Goal: Task Accomplishment & Management: Use online tool/utility

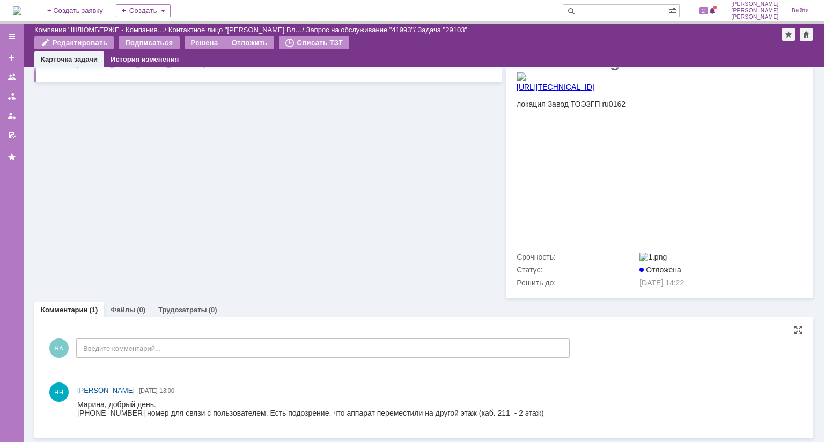
scroll to position [219, 0]
click at [130, 306] on link "Файлы" at bounding box center [122, 310] width 25 height 8
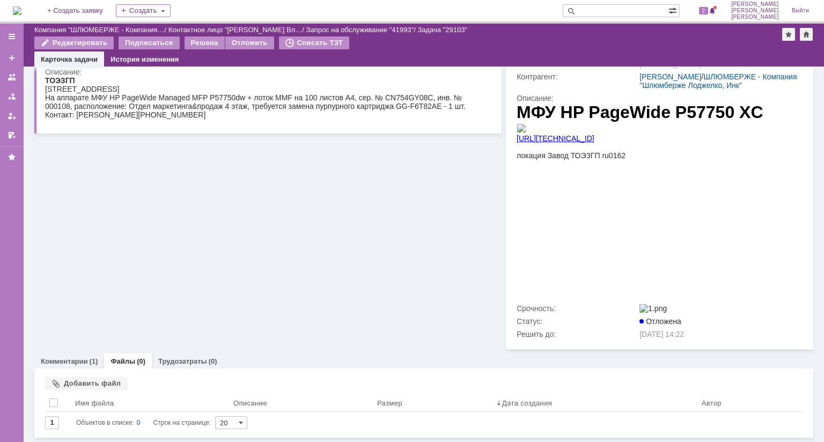
scroll to position [167, 0]
click at [103, 377] on div "Добавить файл" at bounding box center [86, 383] width 83 height 13
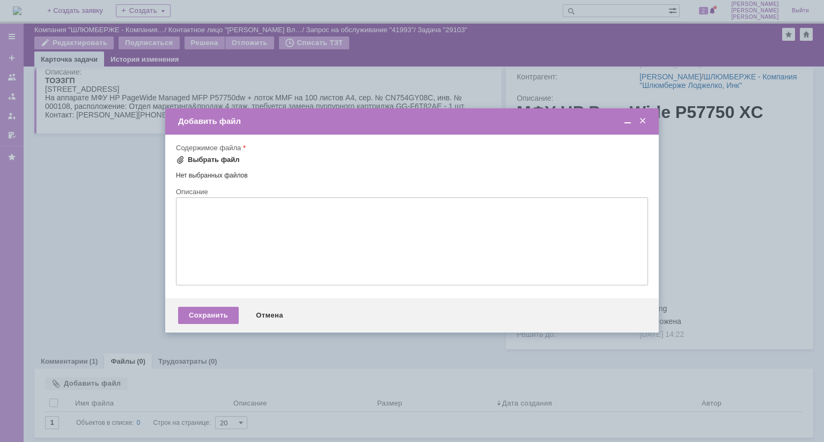
click at [227, 154] on div "Выбрать файл" at bounding box center [208, 159] width 64 height 13
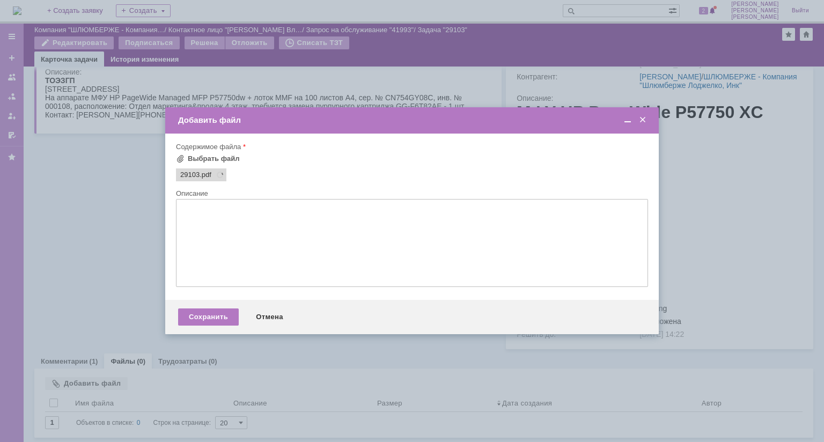
scroll to position [0, 0]
click at [214, 319] on div "Сохранить" at bounding box center [208, 316] width 61 height 17
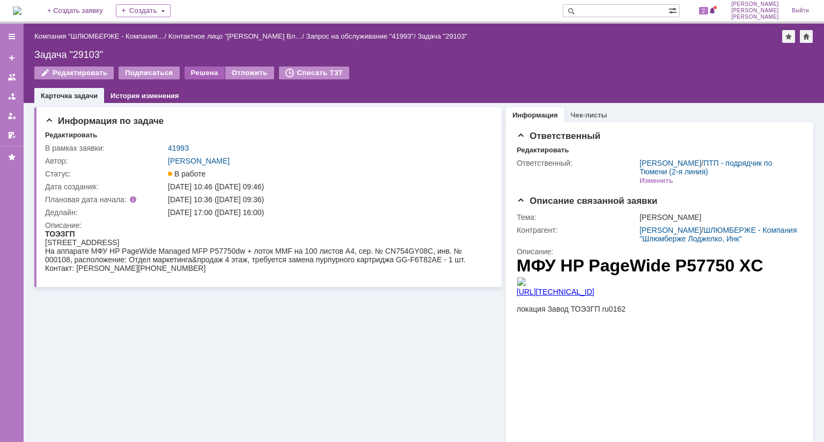
click at [197, 73] on div "Решена" at bounding box center [205, 73] width 40 height 13
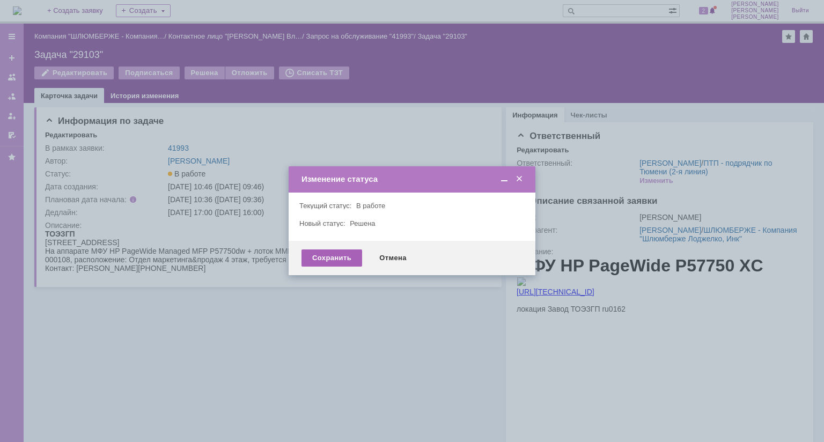
click at [342, 254] on div "Сохранить" at bounding box center [331, 257] width 61 height 17
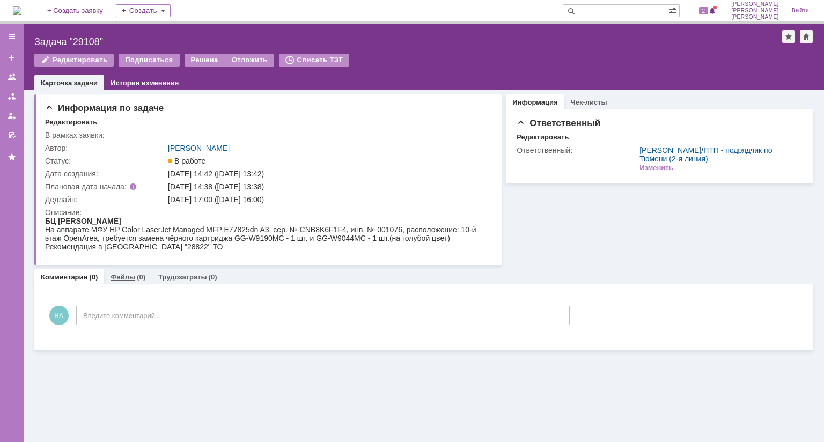
click at [134, 282] on div "Файлы (0)" at bounding box center [128, 277] width 48 height 16
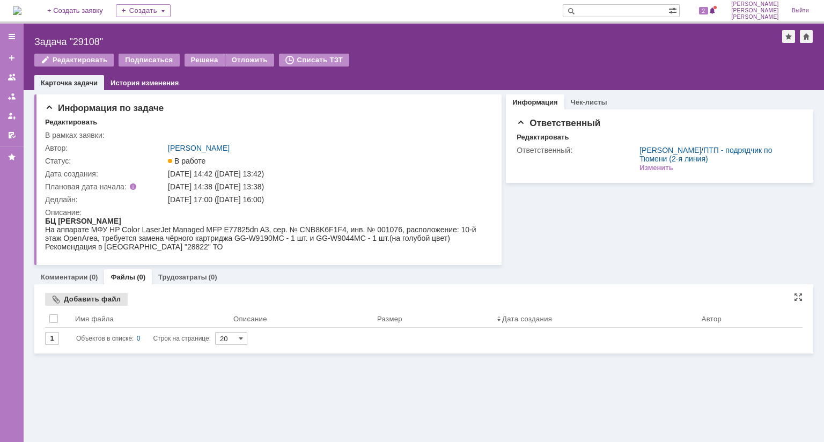
click at [103, 300] on div "Добавить файл" at bounding box center [86, 299] width 83 height 13
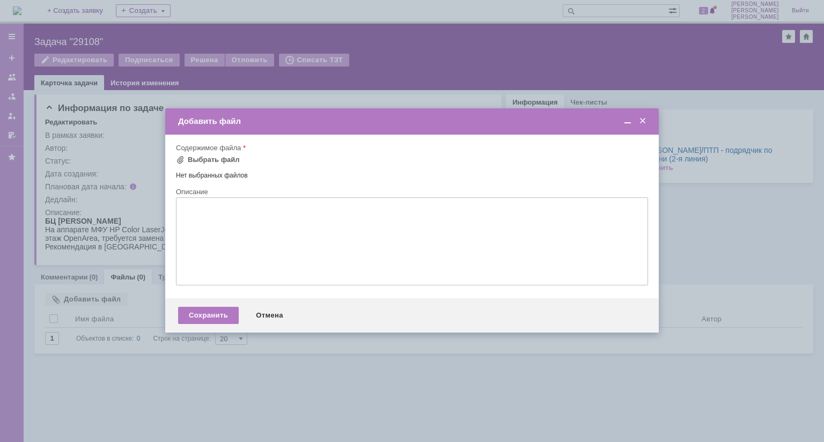
click at [225, 153] on div "Содержимое файла" at bounding box center [412, 148] width 472 height 10
click at [222, 159] on div "Выбрать файл" at bounding box center [214, 160] width 52 height 9
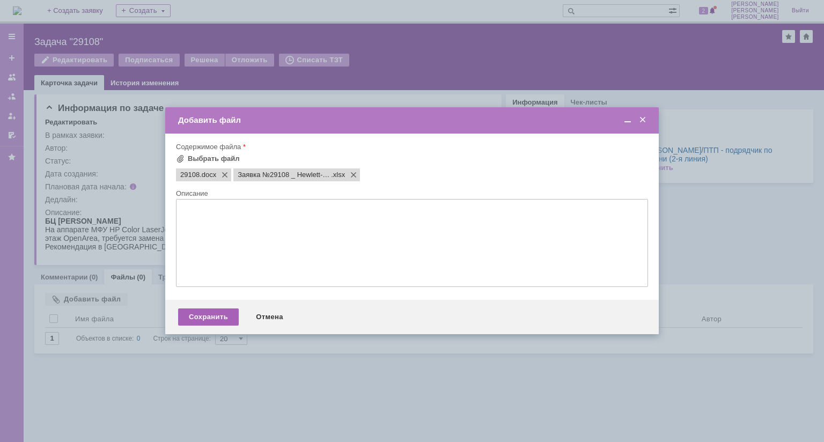
click at [221, 319] on div "Сохранить" at bounding box center [208, 316] width 61 height 17
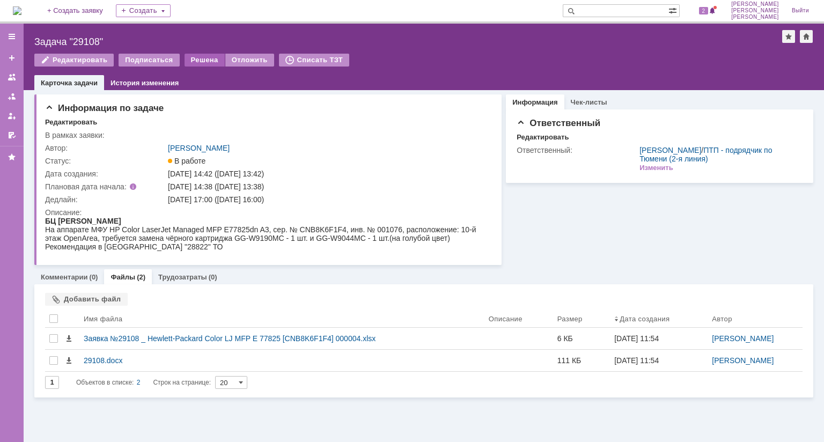
click at [197, 63] on div "Решена" at bounding box center [205, 60] width 40 height 13
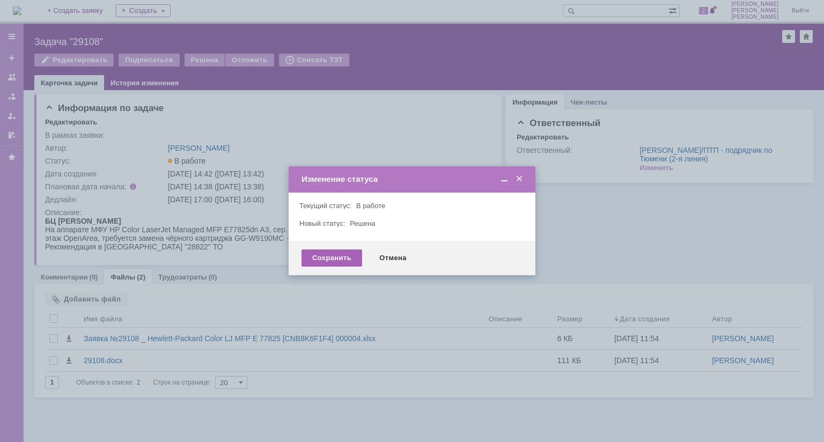
click at [341, 257] on div "Сохранить" at bounding box center [331, 257] width 61 height 17
